Goal: Check status: Check status

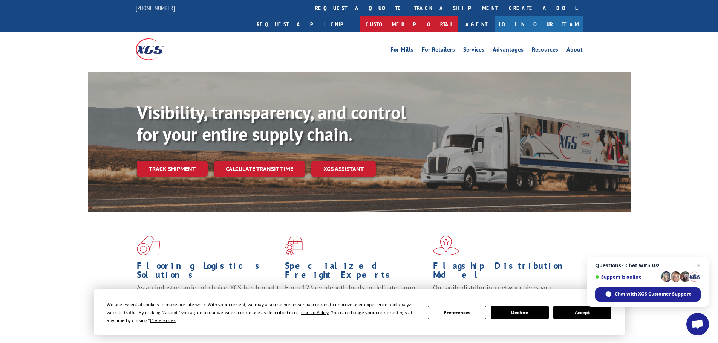
click at [458, 16] on link "Customer Portal" at bounding box center [409, 24] width 98 height 16
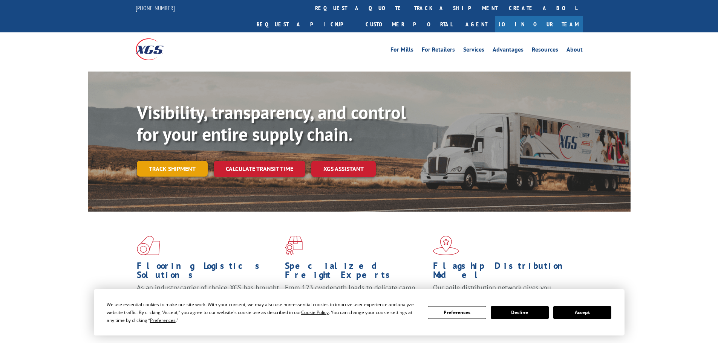
click at [182, 161] on link "Track shipment" at bounding box center [172, 169] width 71 height 16
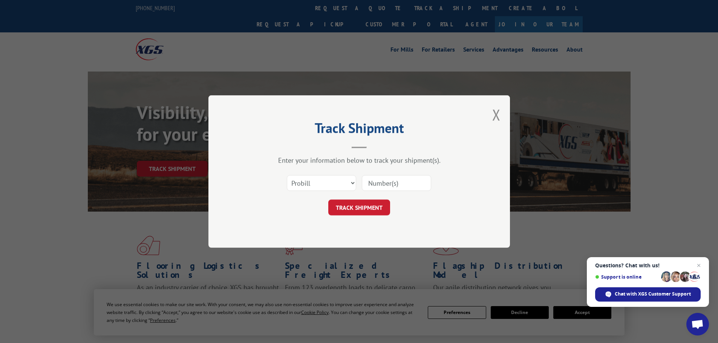
click at [377, 183] on input at bounding box center [396, 183] width 69 height 16
paste input "6420389"
type input "6420389"
click at [358, 206] on button "TRACK SHIPMENT" at bounding box center [359, 208] width 62 height 16
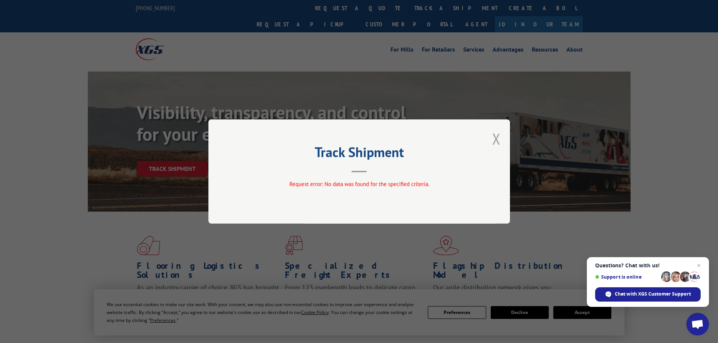
click at [497, 142] on button "Close modal" at bounding box center [496, 139] width 8 height 20
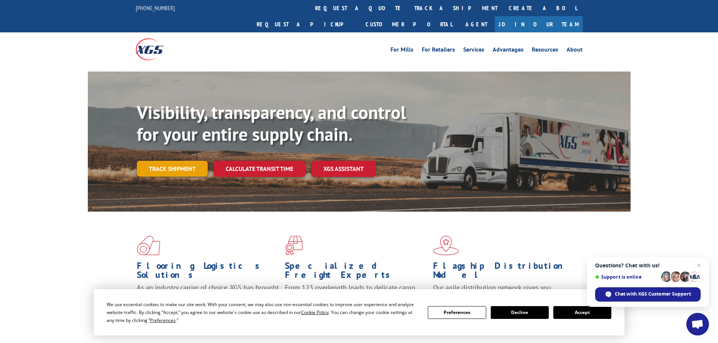
click at [167, 161] on link "Track shipment" at bounding box center [172, 169] width 71 height 16
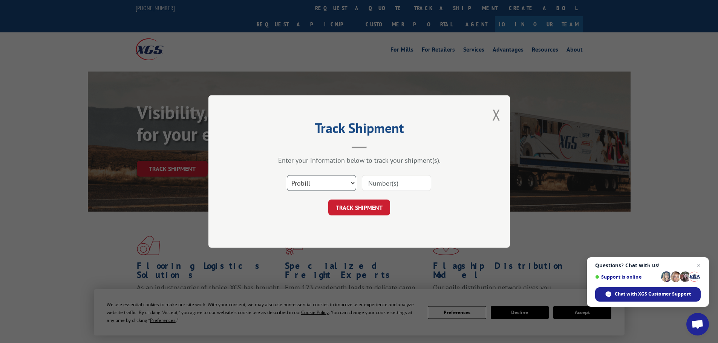
click at [322, 185] on select "Select category... Probill BOL PO" at bounding box center [321, 183] width 69 height 16
select select "bol"
click at [287, 175] on select "Select category... Probill BOL PO" at bounding box center [321, 183] width 69 height 16
drag, startPoint x: 373, startPoint y: 187, endPoint x: 381, endPoint y: 188, distance: 7.9
click at [373, 187] on input at bounding box center [396, 183] width 69 height 16
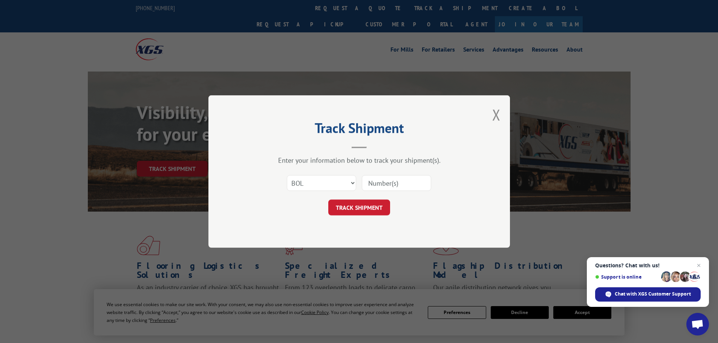
paste input "6420389"
type input "6420389"
click at [372, 205] on button "TRACK SHIPMENT" at bounding box center [359, 208] width 62 height 16
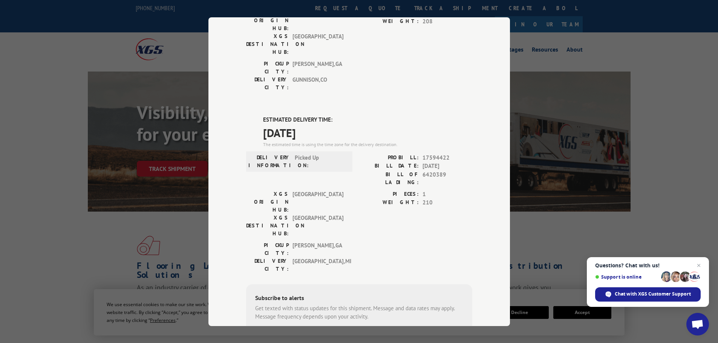
scroll to position [151, 0]
